Goal: Task Accomplishment & Management: Manage account settings

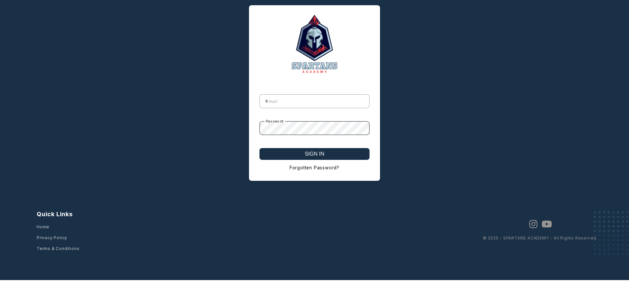
click at [315, 154] on button "SIGN IN" at bounding box center [315, 154] width 110 height 12
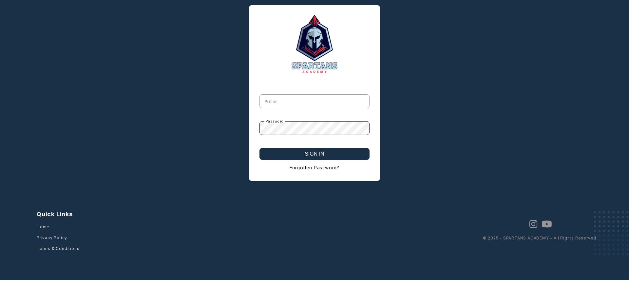
click at [315, 154] on button "SIGN IN" at bounding box center [315, 154] width 110 height 12
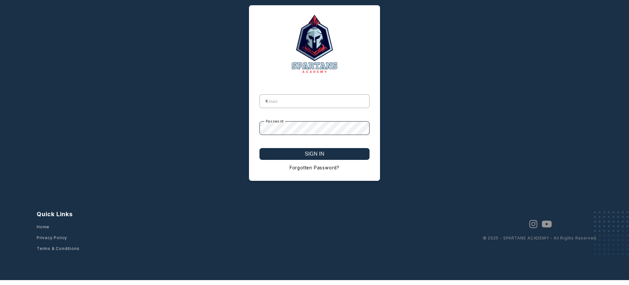
click at [315, 154] on button "SIGN IN" at bounding box center [315, 154] width 110 height 12
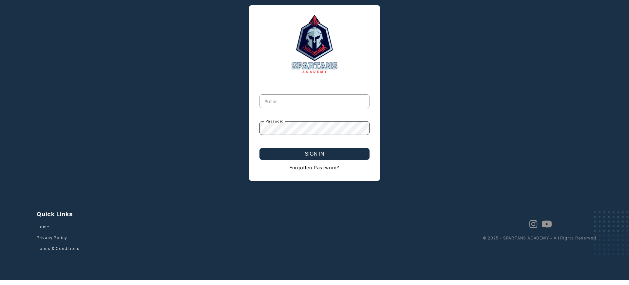
click at [315, 154] on button "SIGN IN" at bounding box center [315, 154] width 110 height 12
